Goal: Transaction & Acquisition: Obtain resource

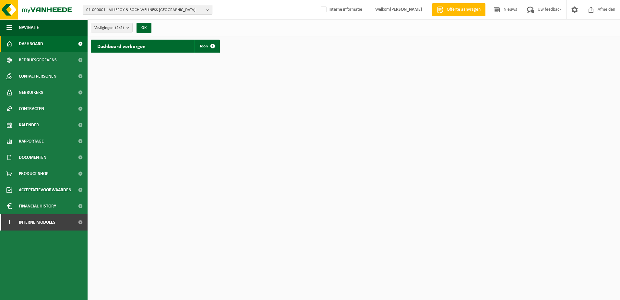
click at [211, 9] on b "button" at bounding box center [209, 9] width 6 height 9
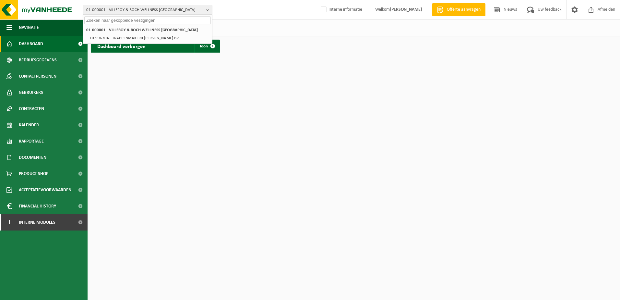
click at [118, 22] on input "text" at bounding box center [147, 20] width 126 height 8
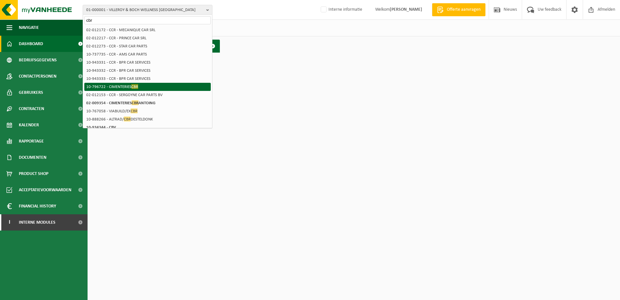
type input "cbr"
click at [97, 87] on li "10-796722 - CIMENTERIES CBR" at bounding box center [147, 87] width 126 height 8
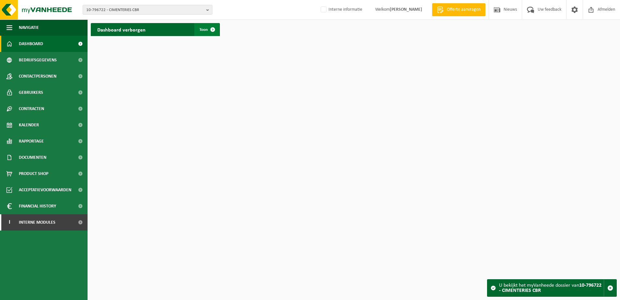
click at [203, 28] on span "Toon" at bounding box center [203, 30] width 8 height 4
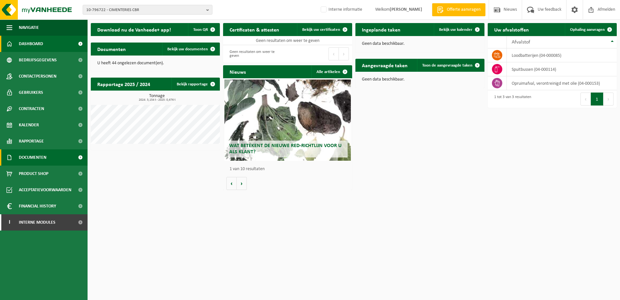
click at [79, 157] on span at bounding box center [80, 157] width 15 height 16
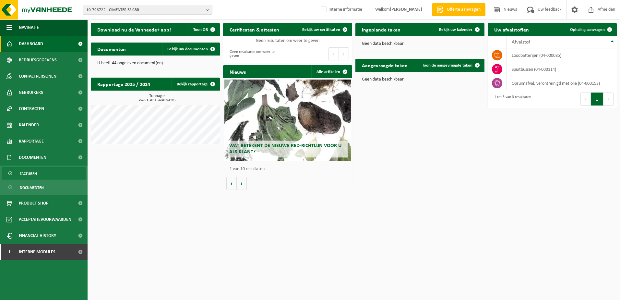
click at [34, 174] on span "Facturen" at bounding box center [28, 173] width 17 height 12
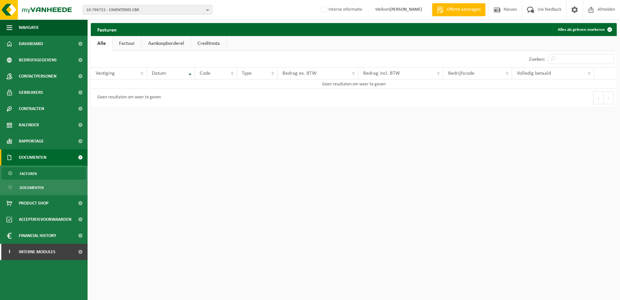
click at [122, 45] on link "Factuur" at bounding box center [127, 43] width 29 height 15
click at [156, 44] on link "Aankoopborderel" at bounding box center [166, 43] width 49 height 15
click at [207, 9] on b "button" at bounding box center [209, 9] width 6 height 9
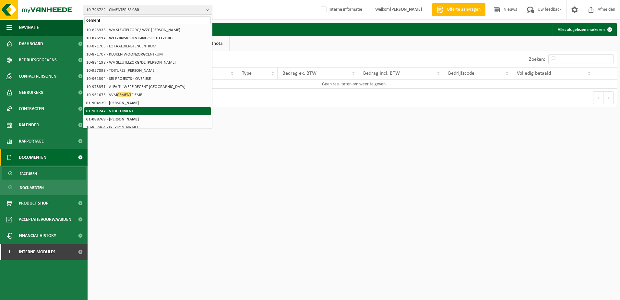
type input "cement"
click at [110, 112] on strong "01-101242 - VICAT CIMENT" at bounding box center [109, 111] width 47 height 4
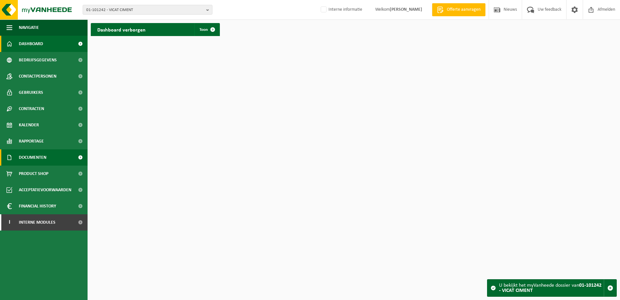
click at [80, 156] on span at bounding box center [80, 157] width 15 height 16
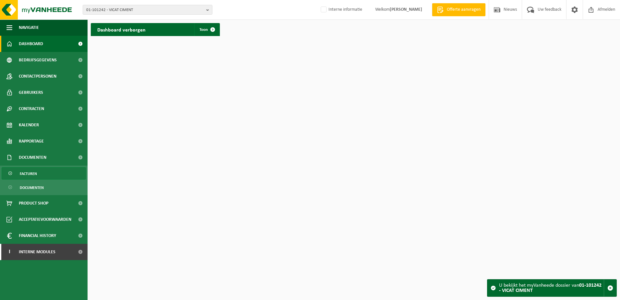
click at [31, 172] on span "Facturen" at bounding box center [28, 173] width 17 height 12
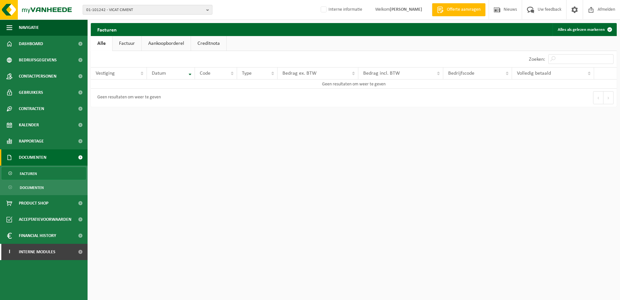
click at [208, 10] on b "button" at bounding box center [209, 9] width 6 height 9
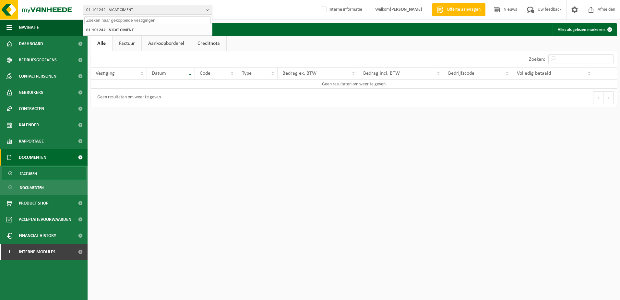
click at [95, 19] on input "text" at bounding box center [147, 20] width 126 height 8
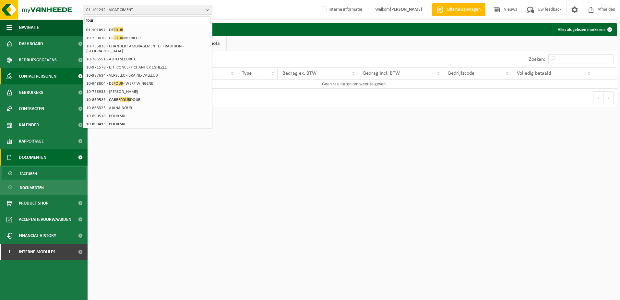
type input "four"
click at [136, 10] on span "01-101242 - VICAT CIMENT" at bounding box center [144, 10] width 117 height 10
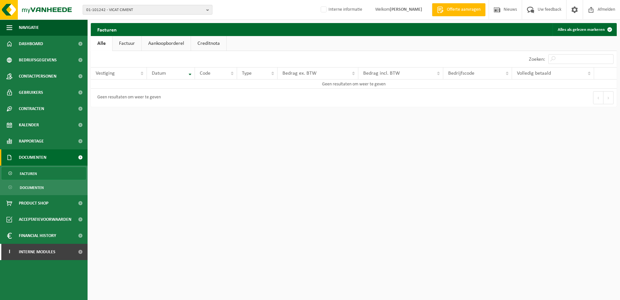
click at [112, 10] on span "01-101242 - VICAT CIMENT" at bounding box center [144, 10] width 117 height 10
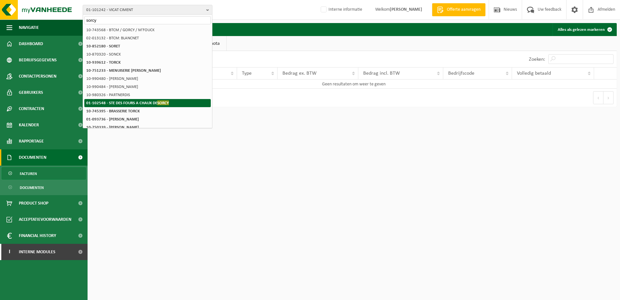
type input "sorcy"
click at [104, 102] on strong "01-102548 - STE DES FOURS A CHAUX DE SORCY" at bounding box center [127, 102] width 83 height 5
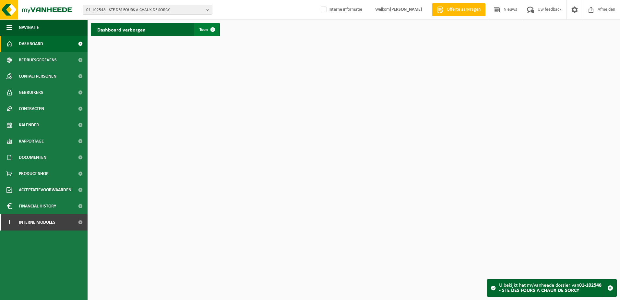
click at [206, 28] on span "Toon" at bounding box center [203, 30] width 8 height 4
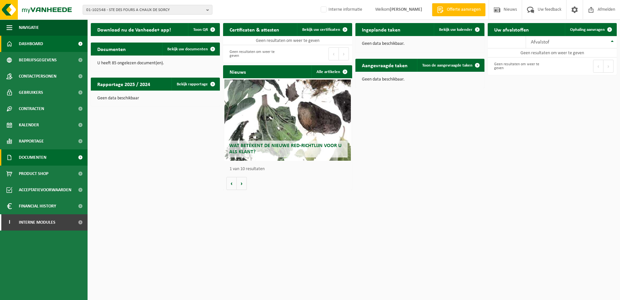
click at [80, 158] on span at bounding box center [80, 157] width 15 height 16
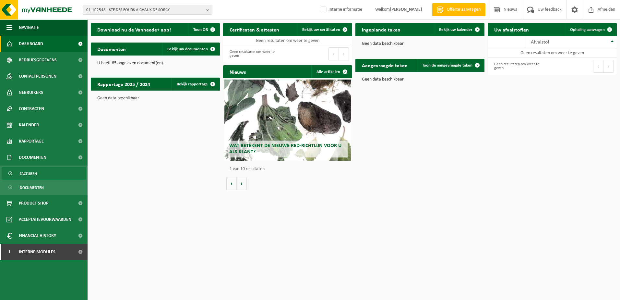
click at [35, 172] on span "Facturen" at bounding box center [28, 173] width 17 height 12
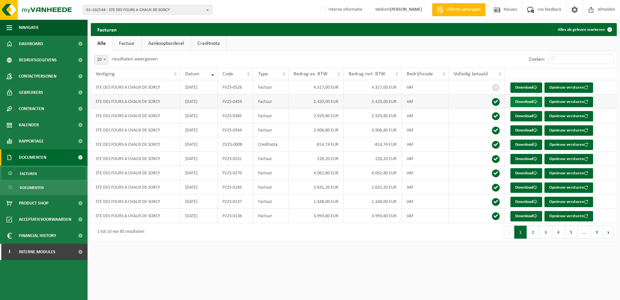
click at [533, 100] on link "Download" at bounding box center [526, 102] width 32 height 10
click at [521, 144] on link "Download" at bounding box center [526, 144] width 32 height 10
click at [180, 242] on div "Facturen Alles als gelezen markeren Even geduld. Door de grote hoeveelheid gege…" at bounding box center [354, 133] width 532 height 221
